Goal: Task Accomplishment & Management: Complete application form

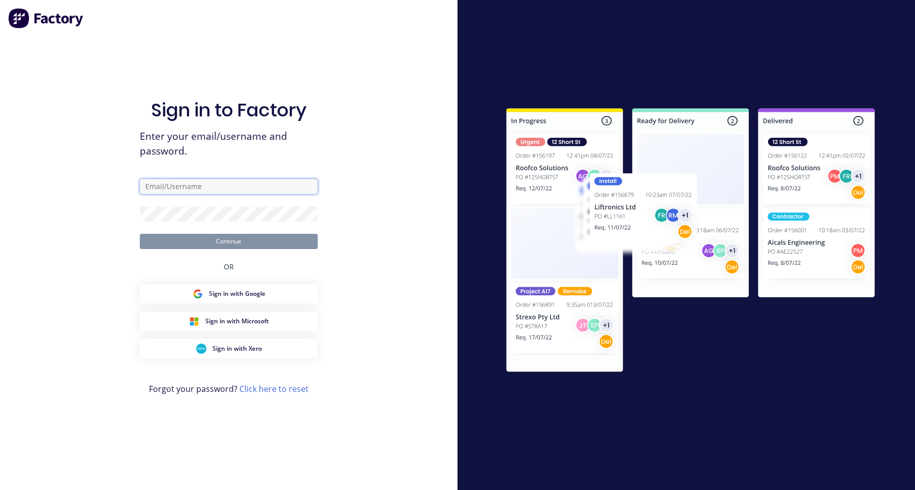
click at [203, 186] on input "text" at bounding box center [229, 186] width 178 height 15
paste input "aimon+3@factory.app"
type input "aimon+3@factory.app"
click at [140, 234] on button "Continue" at bounding box center [229, 241] width 178 height 15
